Goal: Information Seeking & Learning: Learn about a topic

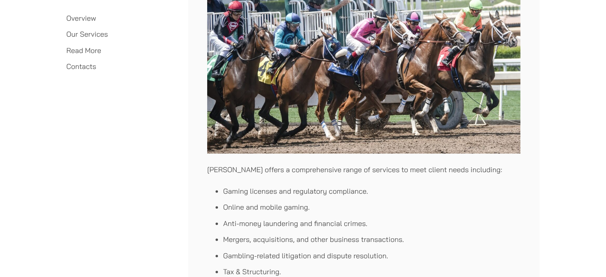
click at [90, 52] on link "Read More" at bounding box center [84, 50] width 35 height 9
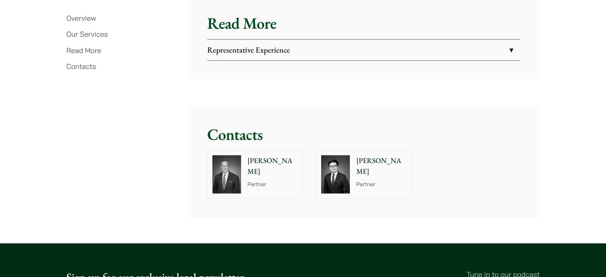
scroll to position [1412, 0]
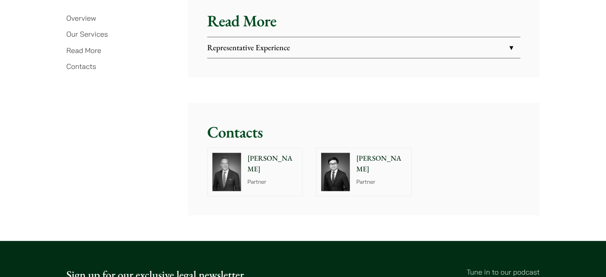
click at [240, 39] on link "Representative Experience" at bounding box center [363, 47] width 313 height 21
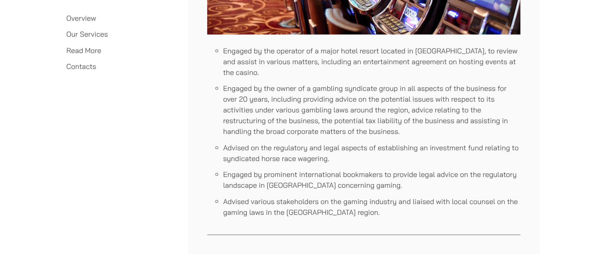
scroll to position [1850, 0]
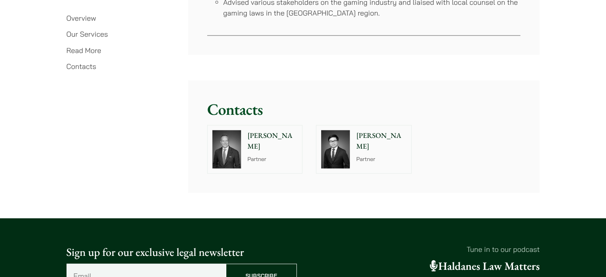
click at [87, 63] on link "Contacts" at bounding box center [82, 66] width 30 height 9
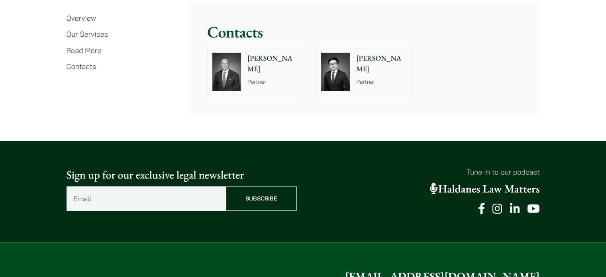
click at [95, 33] on link "Our Services" at bounding box center [87, 34] width 41 height 9
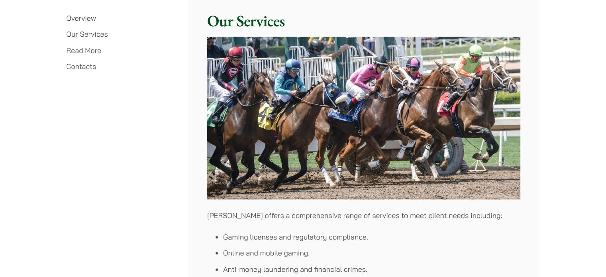
click at [94, 23] on li "Overview" at bounding box center [121, 18] width 108 height 11
click at [91, 18] on link "Overview" at bounding box center [82, 18] width 30 height 9
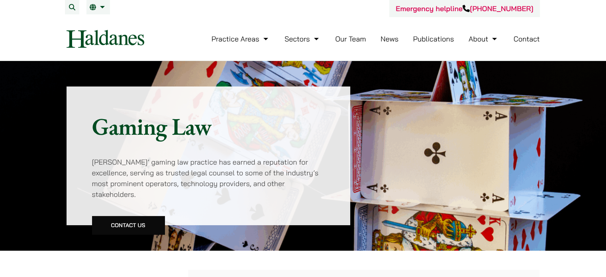
click at [439, 35] on link "Publications" at bounding box center [433, 38] width 41 height 9
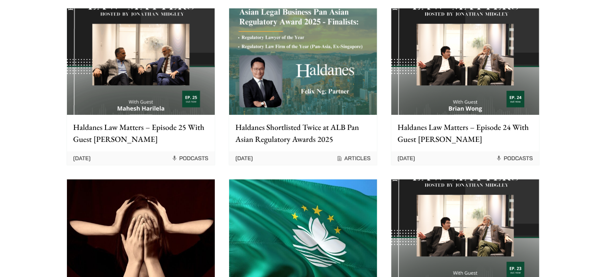
scroll to position [331, 0]
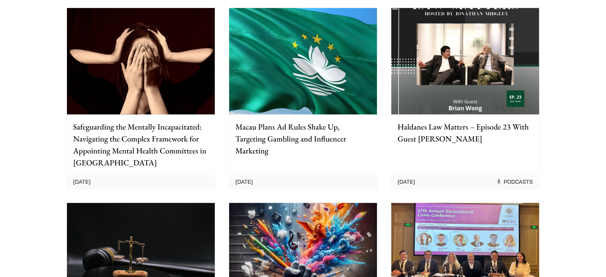
click at [259, 142] on p "Macau Plans Ad Rules Shake Up, Targeting Gambling and Influencer Marketing" at bounding box center [303, 139] width 135 height 36
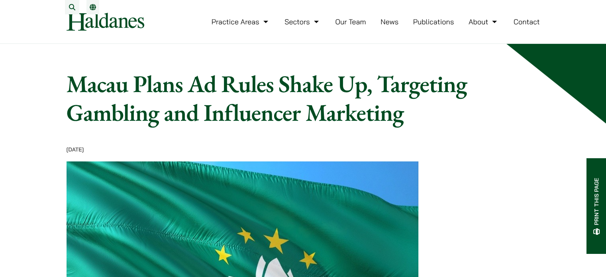
drag, startPoint x: 423, startPoint y: 134, endPoint x: 107, endPoint y: 91, distance: 318.4
click at [129, 94] on h1 "Macau Plans Ad Rules Shake Up, Targeting Gambling and Influencer Marketing" at bounding box center [274, 97] width 414 height 57
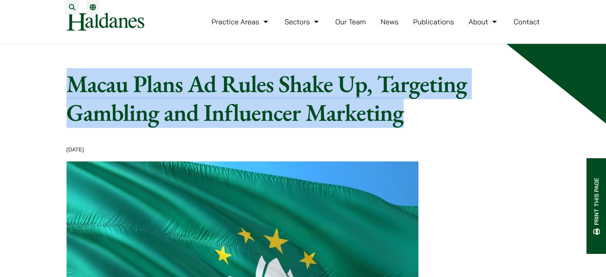
drag, startPoint x: 69, startPoint y: 86, endPoint x: 413, endPoint y: 122, distance: 345.6
click at [413, 122] on h1 "Macau Plans Ad Rules Shake Up, Targeting Gambling and Influencer Marketing" at bounding box center [274, 97] width 414 height 57
copy h1 "Macau Plans Ad Rules Shake Up, Targeting Gambling and Influencer Marketing"
